Goal: Information Seeking & Learning: Learn about a topic

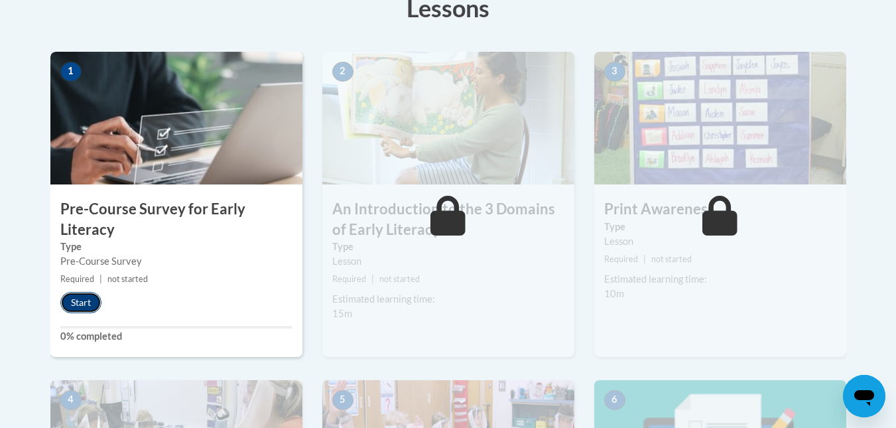
click at [86, 302] on button "Start" at bounding box center [80, 302] width 41 height 21
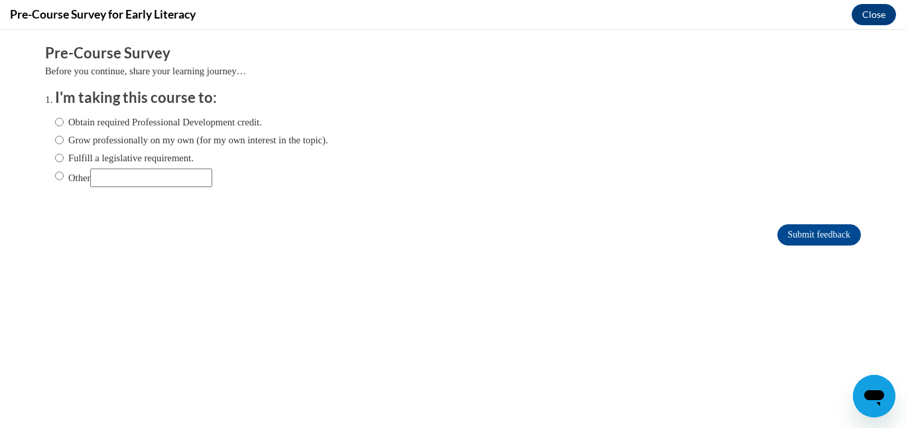
click at [172, 125] on label "Obtain required Professional Development credit." at bounding box center [158, 122] width 207 height 15
click at [64, 125] on input "Obtain required Professional Development credit." at bounding box center [59, 122] width 9 height 15
radio input "true"
click at [172, 162] on label "Fulfill a legislative requirement." at bounding box center [124, 158] width 139 height 15
click at [64, 162] on input "Fulfill a legislative requirement." at bounding box center [59, 158] width 9 height 15
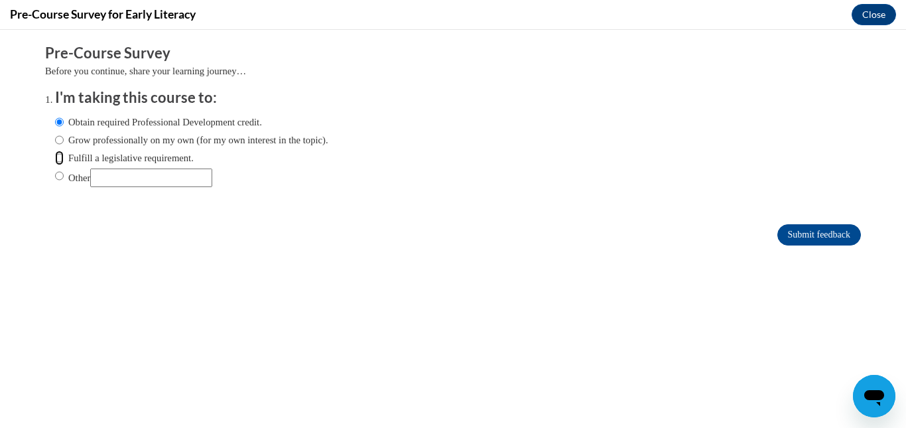
radio input "true"
click at [779, 235] on input "Submit feedback" at bounding box center [819, 234] width 84 height 21
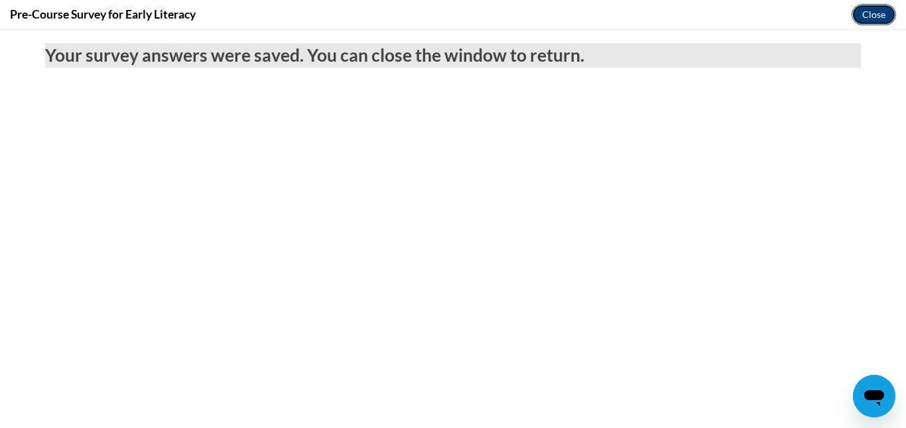
click at [884, 12] on button "Close" at bounding box center [873, 14] width 44 height 21
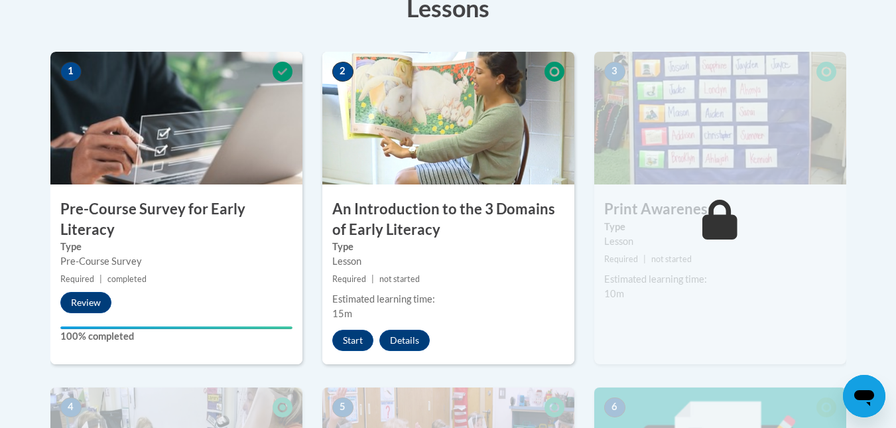
click at [596, 231] on div "Type Lesson" at bounding box center [720, 233] width 252 height 29
click at [355, 339] on button "Start" at bounding box center [352, 340] width 41 height 21
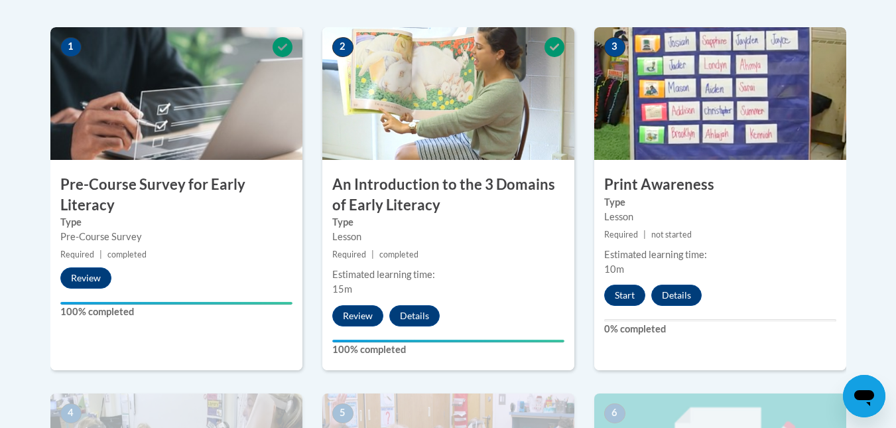
scroll to position [439, 0]
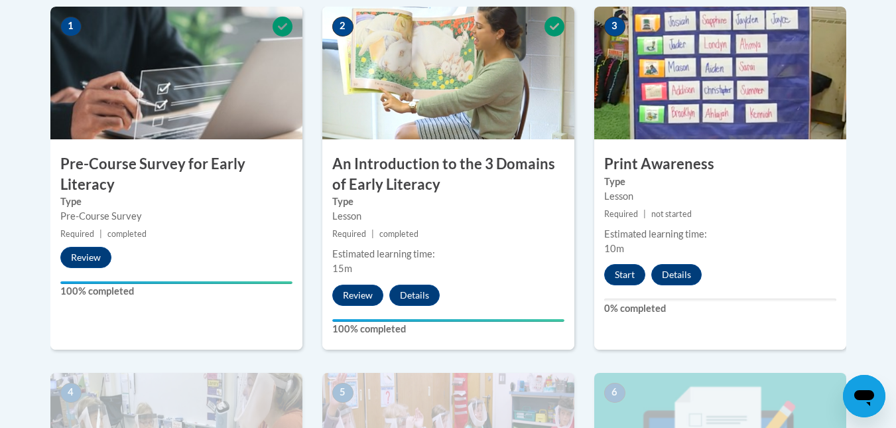
click at [425, 231] on small "Required | completed" at bounding box center [448, 234] width 252 height 15
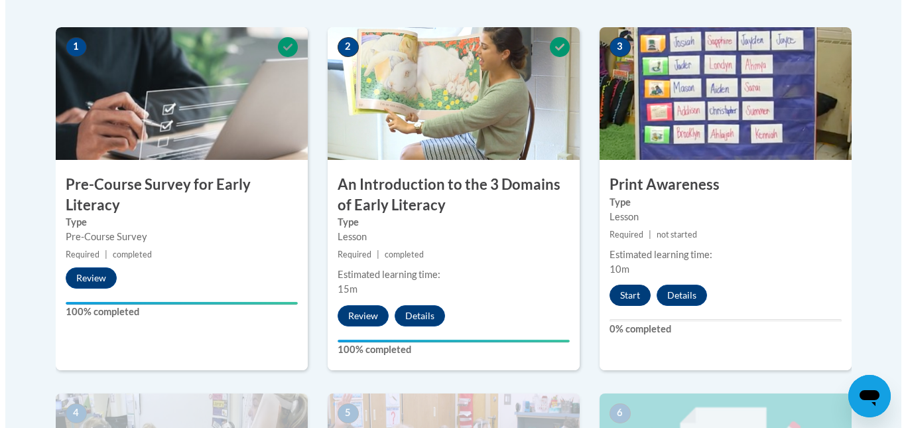
scroll to position [418, 0]
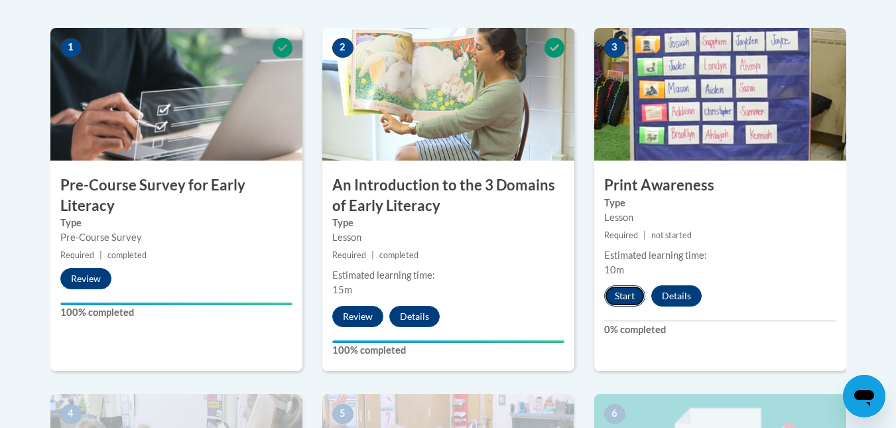
click at [626, 298] on button "Start" at bounding box center [624, 295] width 41 height 21
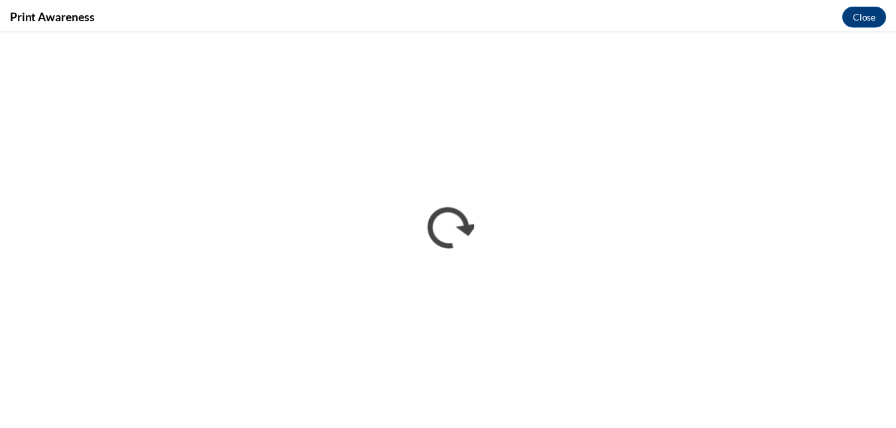
scroll to position [0, 0]
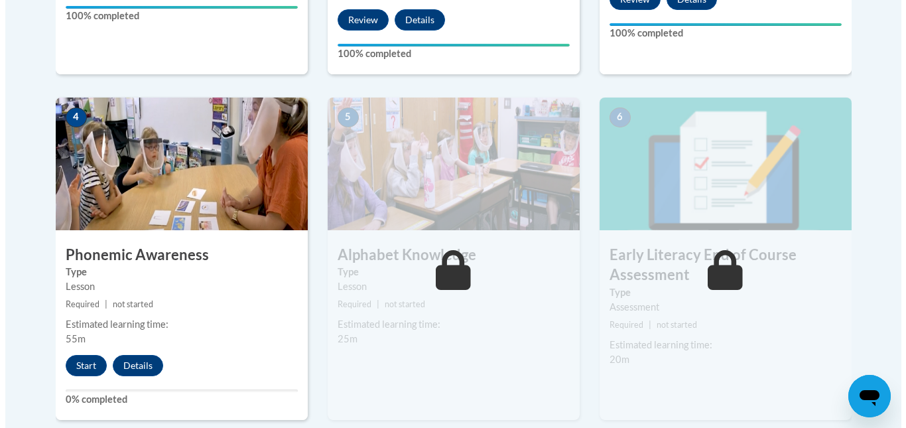
scroll to position [715, 0]
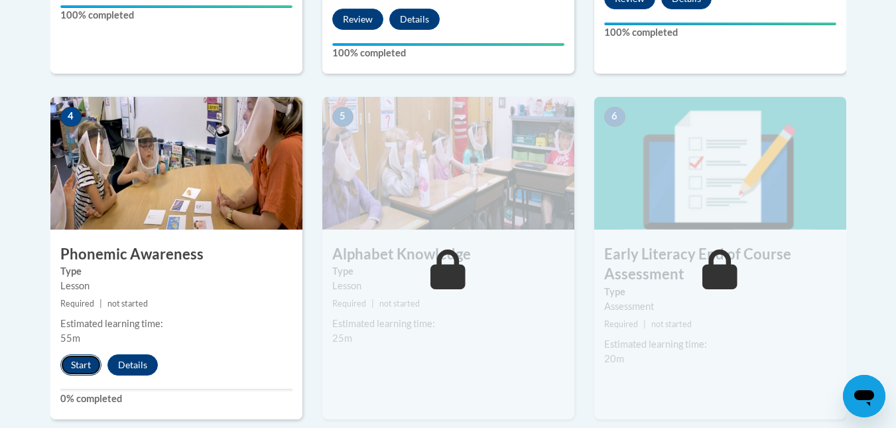
click at [73, 363] on button "Start" at bounding box center [80, 364] width 41 height 21
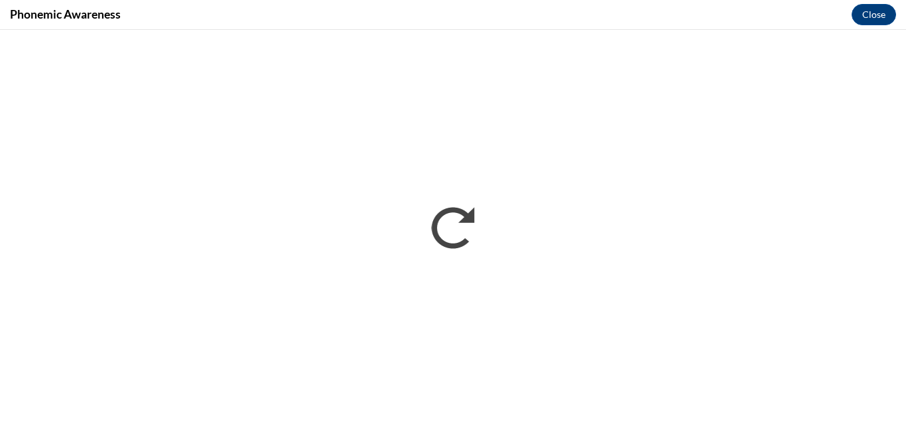
scroll to position [0, 0]
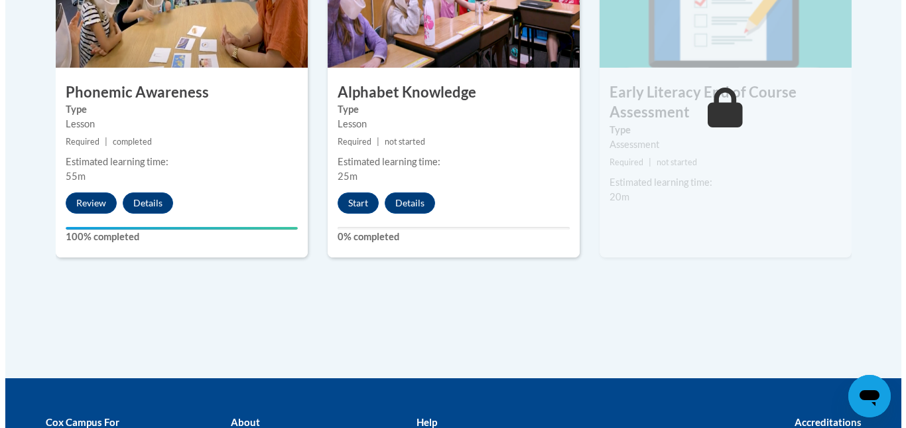
scroll to position [876, 0]
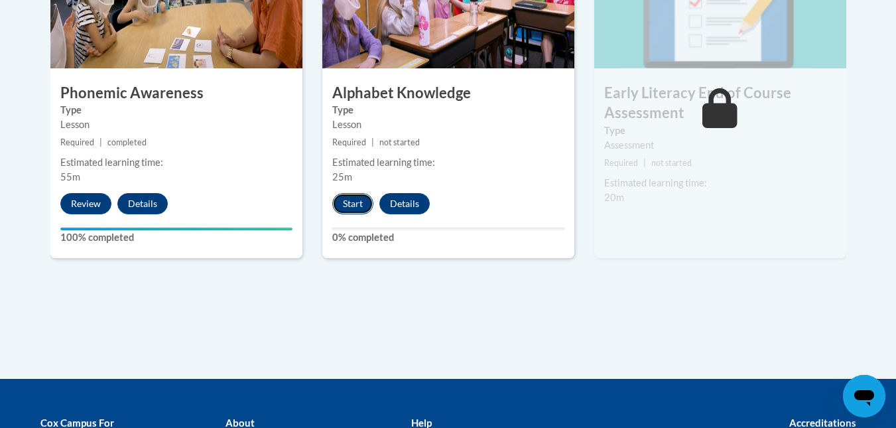
click at [356, 208] on button "Start" at bounding box center [352, 203] width 41 height 21
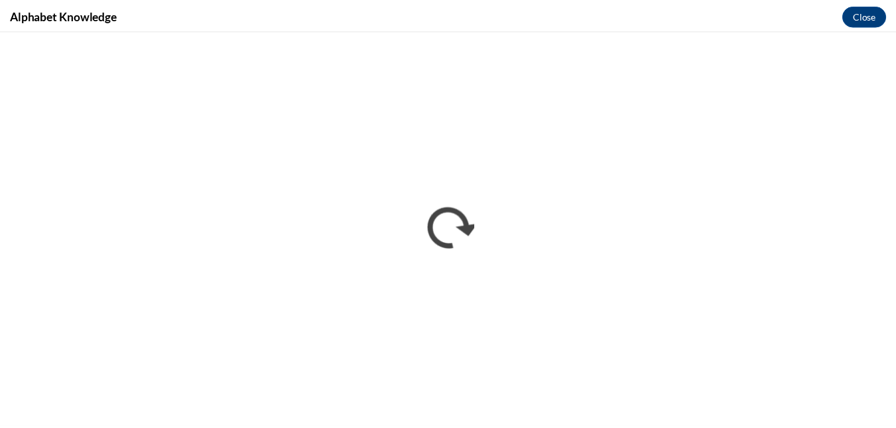
scroll to position [0, 0]
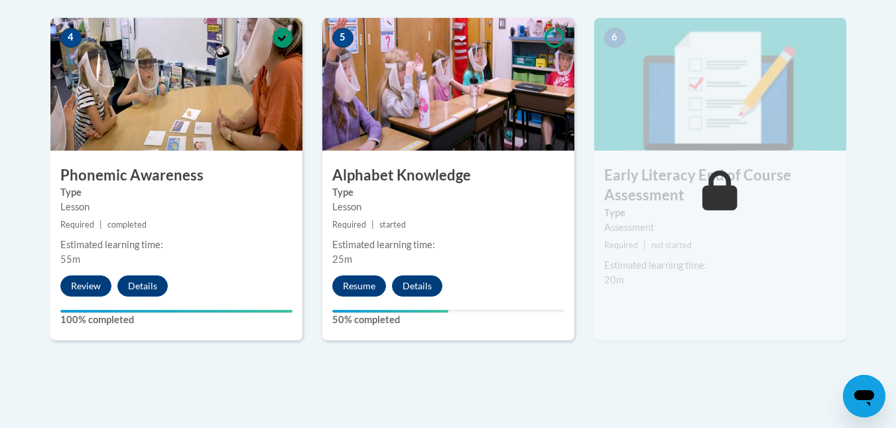
scroll to position [794, 0]
